Goal: Task Accomplishment & Management: Manage account settings

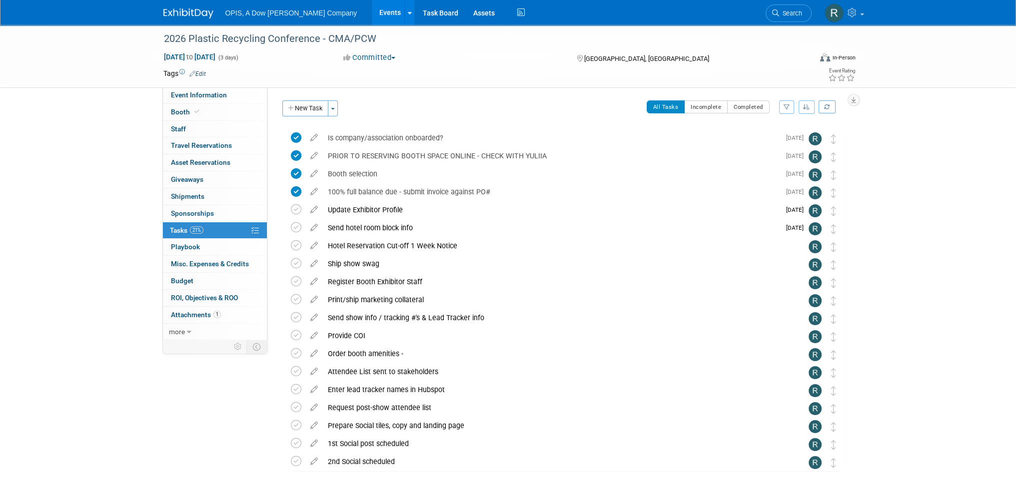
click at [372, 9] on link "Events" at bounding box center [390, 12] width 36 height 25
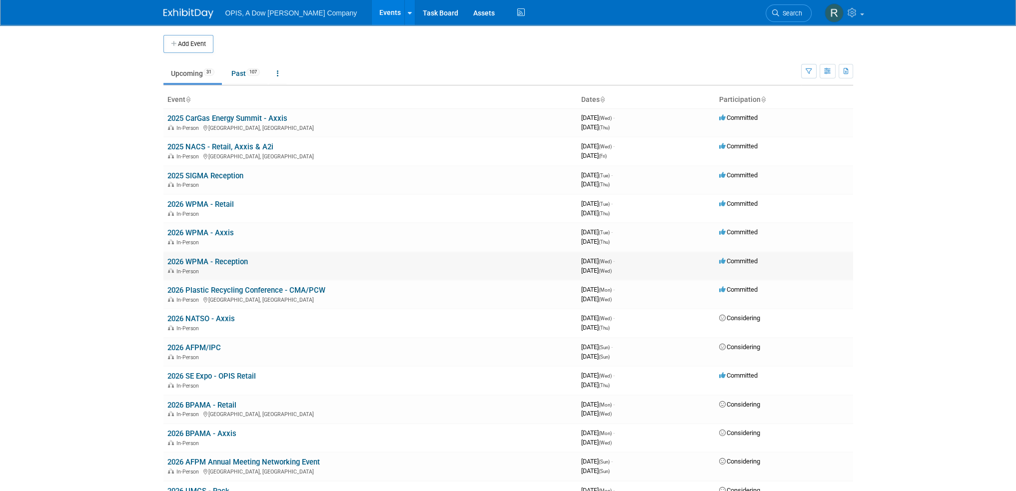
click at [219, 259] on link "2026 WPMA - Reception" at bounding box center [207, 261] width 80 height 9
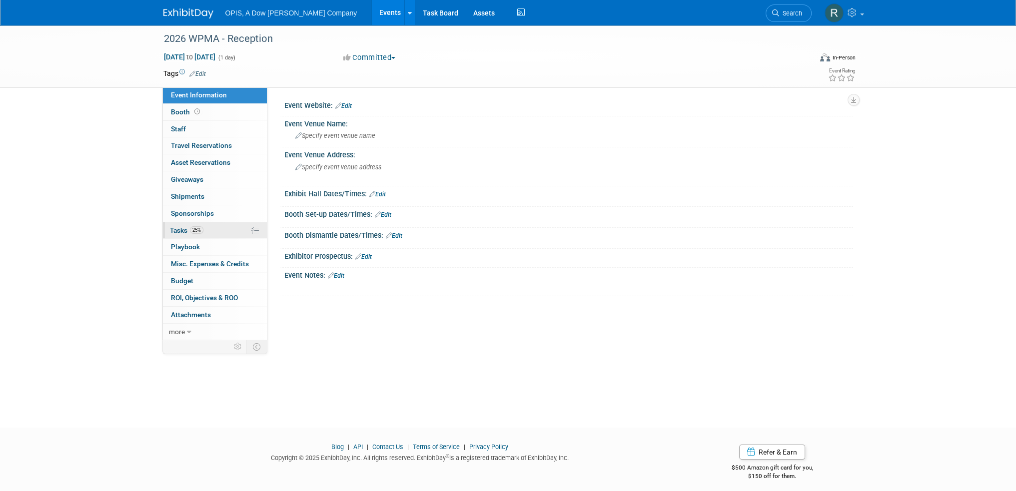
click at [176, 234] on link "25% Tasks 25%" at bounding box center [215, 230] width 104 height 16
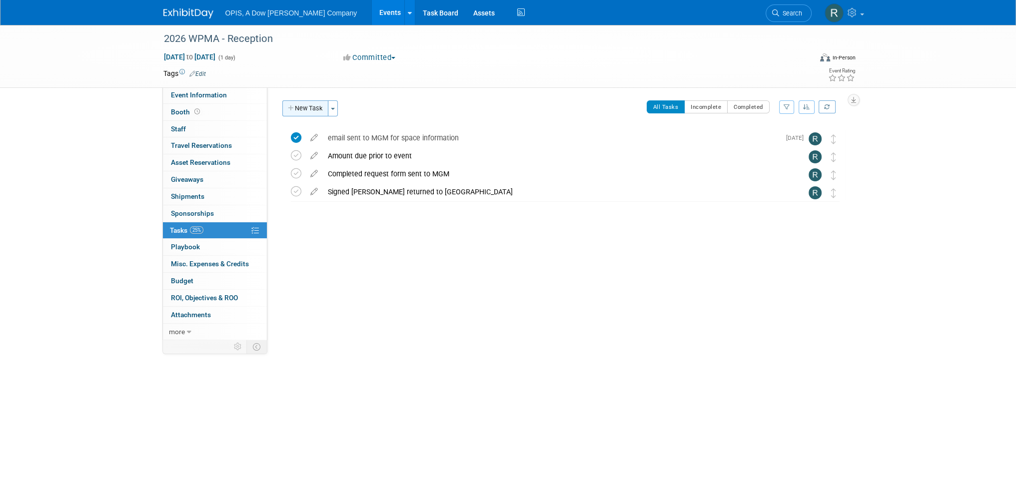
click at [315, 111] on button "New Task" at bounding box center [305, 108] width 46 height 16
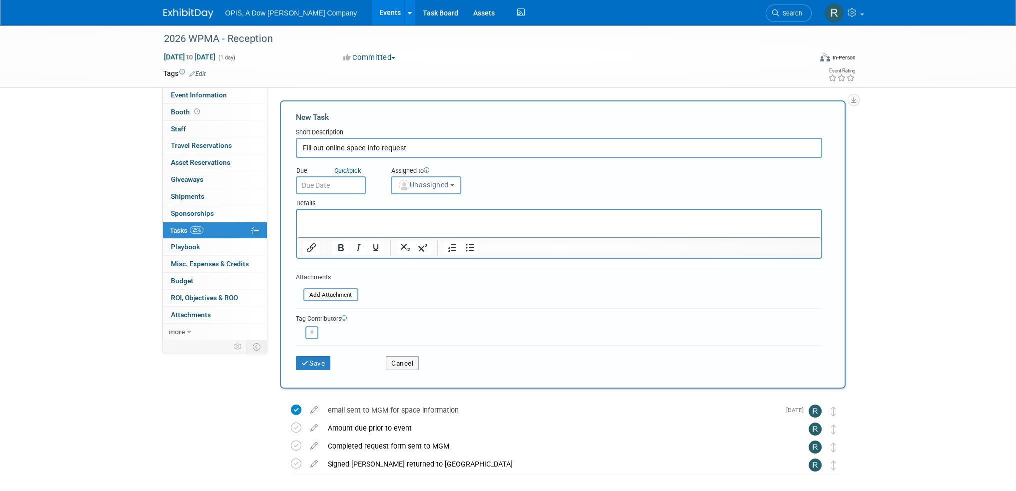
type input "Fill out online space info request"
click at [315, 184] on input "text" at bounding box center [331, 185] width 70 height 18
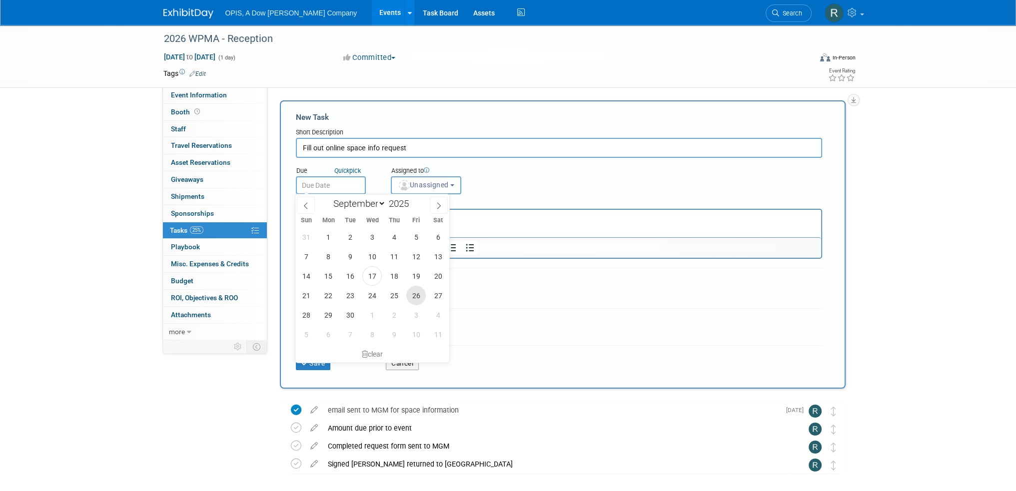
click at [414, 294] on span "26" at bounding box center [415, 295] width 19 height 19
type input "Sep 26, 2025"
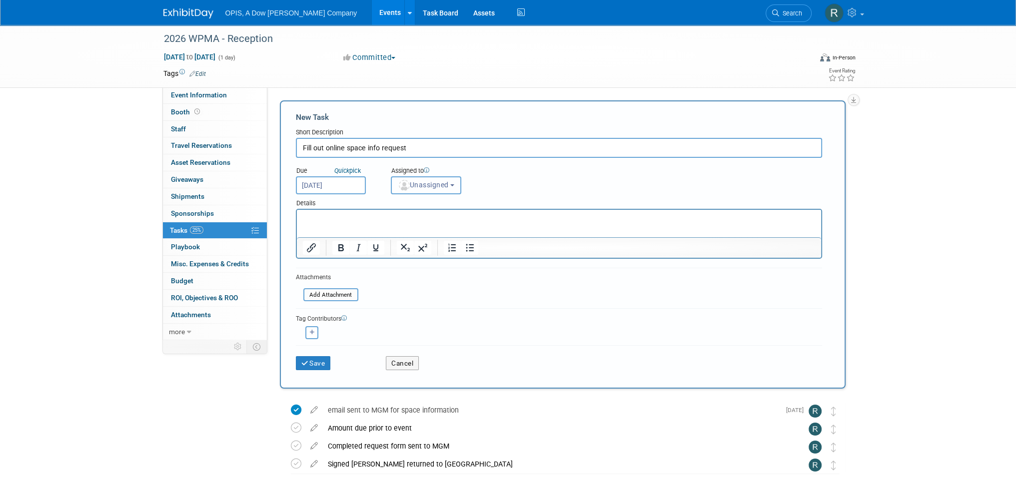
click at [426, 188] on span "Unassigned" at bounding box center [423, 185] width 51 height 8
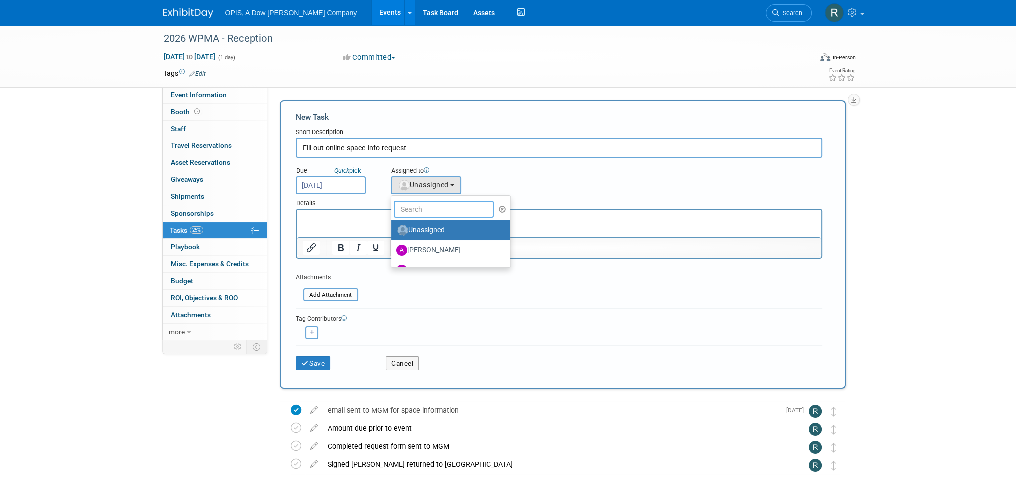
click at [438, 207] on input "text" at bounding box center [444, 209] width 100 height 17
type input "ren"
click at [416, 247] on label "Renee Ortner (me)" at bounding box center [448, 250] width 104 height 16
click at [393, 247] on input "Renee Ortner (me)" at bounding box center [389, 249] width 6 height 6
select select "7e4759a3-fd23-419a-ad12-f4b98a368f35"
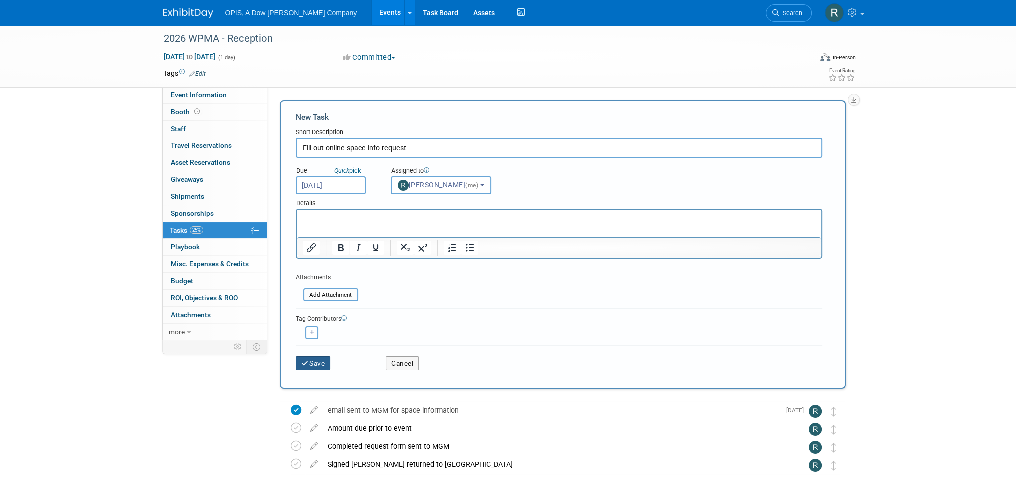
click at [319, 358] on button "Save" at bounding box center [313, 363] width 35 height 14
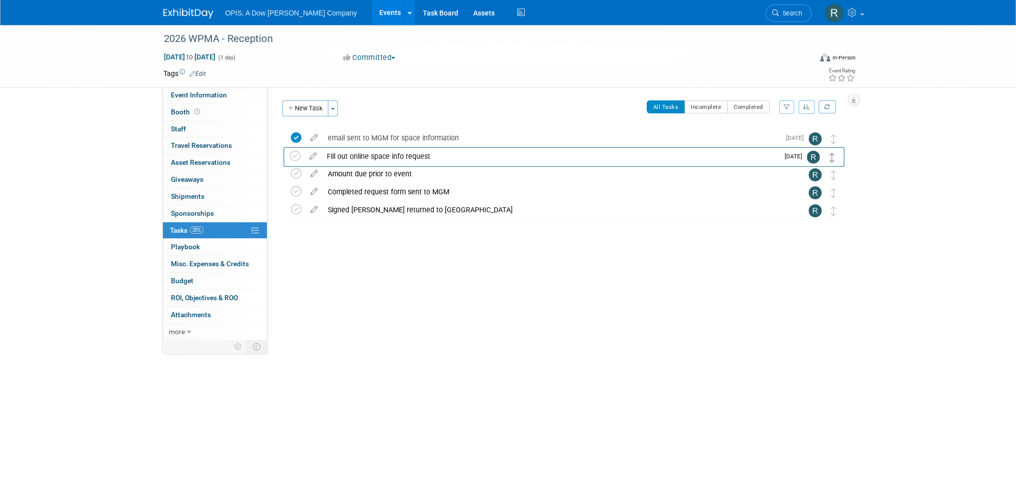
drag, startPoint x: 832, startPoint y: 140, endPoint x: 831, endPoint y: 158, distance: 17.5
click at [372, 12] on link "Events" at bounding box center [390, 12] width 36 height 25
